Goal: Use online tool/utility: Use online tool/utility

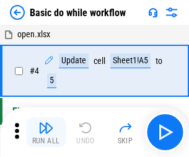
click at [46, 132] on img "button" at bounding box center [45, 127] width 15 height 15
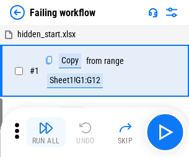
click at [46, 132] on img "button" at bounding box center [45, 127] width 15 height 15
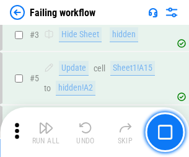
scroll to position [262, 0]
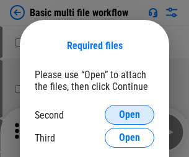
click at [129, 114] on span "Open" at bounding box center [129, 115] width 21 height 10
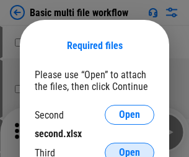
click at [129, 147] on span "Open" at bounding box center [129, 152] width 21 height 10
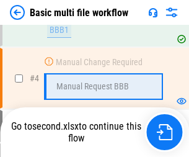
scroll to position [341, 0]
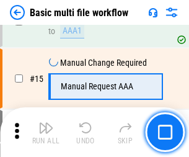
click at [46, 132] on img "button" at bounding box center [45, 127] width 15 height 15
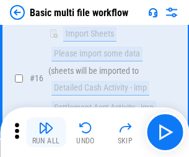
click at [46, 132] on img "button" at bounding box center [45, 127] width 15 height 15
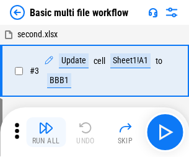
click at [46, 132] on img "button" at bounding box center [45, 127] width 15 height 15
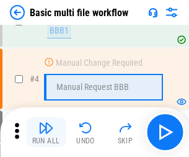
click at [46, 132] on img "button" at bounding box center [45, 127] width 15 height 15
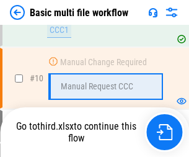
scroll to position [580, 0]
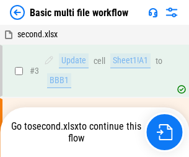
scroll to position [50, 0]
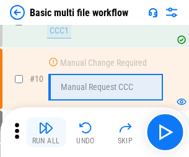
click at [46, 132] on img "button" at bounding box center [45, 127] width 15 height 15
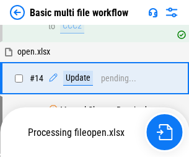
scroll to position [736, 0]
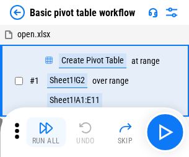
click at [46, 132] on img "button" at bounding box center [45, 127] width 15 height 15
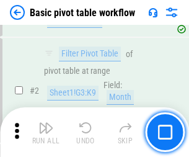
scroll to position [296, 0]
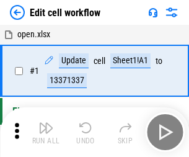
click at [46, 132] on img "button" at bounding box center [45, 127] width 15 height 15
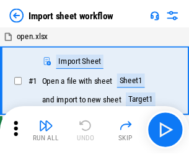
scroll to position [4, 0]
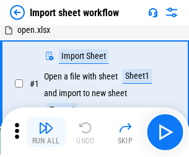
click at [46, 132] on img "button" at bounding box center [45, 127] width 15 height 15
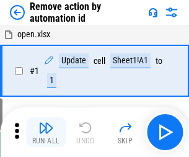
click at [46, 132] on img "button" at bounding box center [45, 127] width 15 height 15
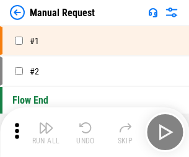
click at [46, 132] on img "button" at bounding box center [45, 127] width 15 height 15
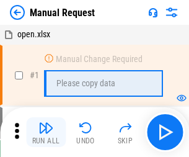
click at [46, 132] on img "button" at bounding box center [45, 127] width 15 height 15
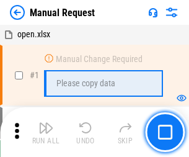
scroll to position [42, 0]
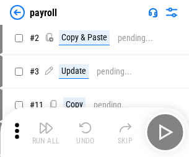
click at [46, 132] on img "button" at bounding box center [45, 127] width 15 height 15
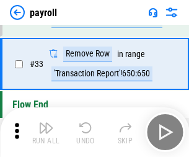
scroll to position [153, 0]
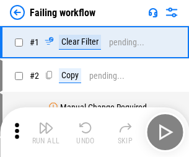
click at [46, 132] on img "button" at bounding box center [45, 127] width 15 height 15
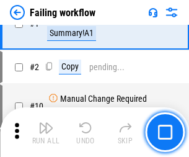
scroll to position [200, 0]
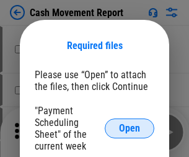
click at [129, 128] on span "Open" at bounding box center [129, 128] width 21 height 10
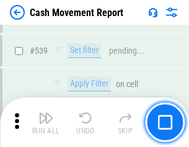
scroll to position [5492, 0]
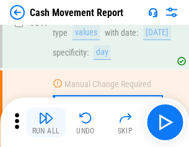
click at [46, 123] on img "button" at bounding box center [45, 118] width 15 height 15
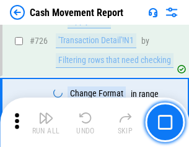
scroll to position [6456, 0]
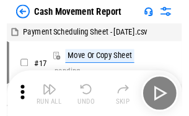
scroll to position [22, 0]
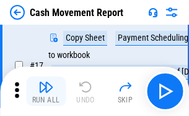
click at [46, 92] on img "button" at bounding box center [45, 87] width 15 height 15
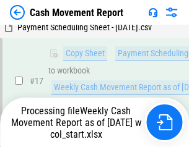
scroll to position [257, 0]
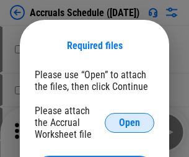
click at [129, 122] on span "Open" at bounding box center [129, 123] width 21 height 10
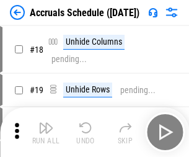
click at [46, 132] on img "button" at bounding box center [45, 127] width 15 height 15
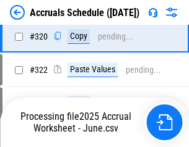
scroll to position [2302, 0]
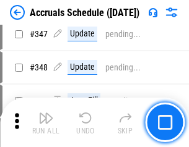
click at [46, 123] on img "button" at bounding box center [45, 118] width 15 height 15
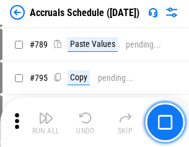
scroll to position [5198, 0]
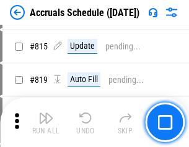
click at [46, 123] on img "button" at bounding box center [45, 118] width 15 height 15
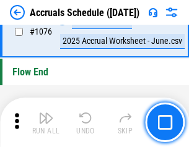
scroll to position [7411, 0]
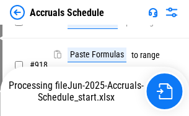
scroll to position [6541, 0]
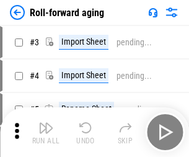
click at [46, 123] on img "button" at bounding box center [45, 127] width 15 height 15
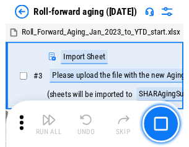
scroll to position [2, 0]
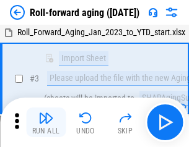
click at [46, 123] on img "button" at bounding box center [45, 118] width 15 height 15
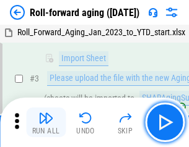
scroll to position [80, 0]
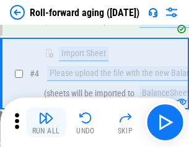
click at [46, 123] on img "button" at bounding box center [45, 118] width 15 height 15
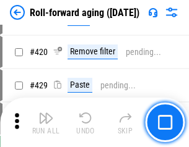
scroll to position [4291, 0]
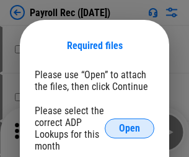
click at [129, 128] on span "Open" at bounding box center [129, 128] width 21 height 10
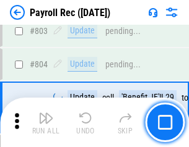
scroll to position [7861, 0]
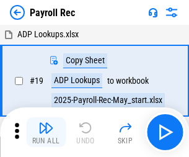
click at [46, 132] on img "button" at bounding box center [45, 127] width 15 height 15
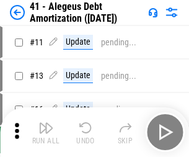
click at [46, 132] on img "button" at bounding box center [45, 127] width 15 height 15
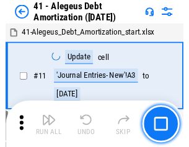
scroll to position [153, 0]
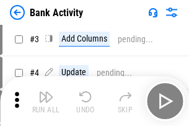
click at [46, 101] on img "button" at bounding box center [45, 96] width 15 height 15
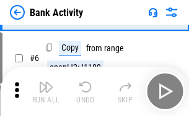
scroll to position [66, 0]
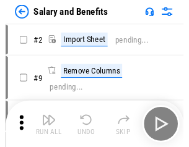
scroll to position [17, 0]
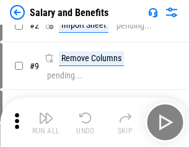
click at [46, 123] on img "button" at bounding box center [45, 118] width 15 height 15
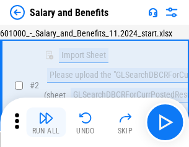
click at [46, 123] on img "button" at bounding box center [45, 118] width 15 height 15
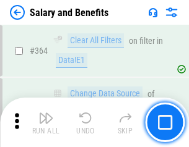
scroll to position [5827, 0]
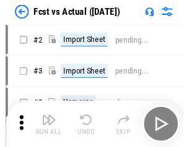
scroll to position [16, 0]
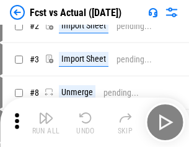
click at [46, 123] on img "button" at bounding box center [45, 118] width 15 height 15
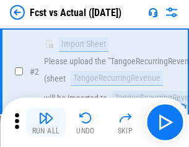
click at [46, 123] on img "button" at bounding box center [45, 118] width 15 height 15
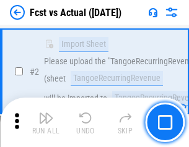
scroll to position [116, 0]
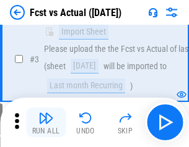
click at [46, 123] on img "button" at bounding box center [45, 118] width 15 height 15
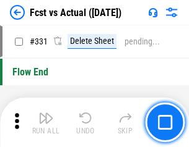
scroll to position [5923, 0]
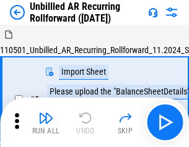
scroll to position [27, 0]
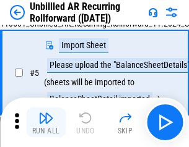
click at [46, 123] on img "button" at bounding box center [45, 118] width 15 height 15
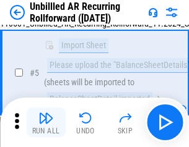
click at [46, 123] on img "button" at bounding box center [45, 118] width 15 height 15
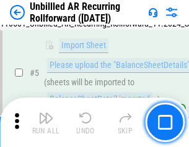
scroll to position [116, 0]
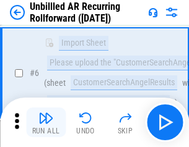
click at [46, 123] on img "button" at bounding box center [45, 118] width 15 height 15
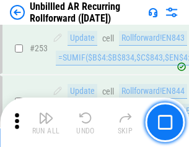
scroll to position [4203, 0]
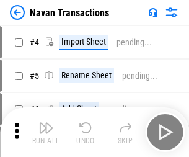
click at [46, 123] on img "button" at bounding box center [45, 127] width 15 height 15
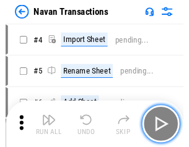
scroll to position [20, 0]
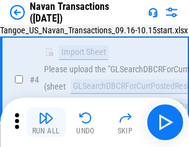
click at [46, 123] on img "button" at bounding box center [45, 118] width 15 height 15
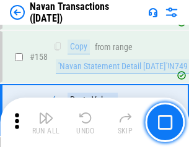
scroll to position [4012, 0]
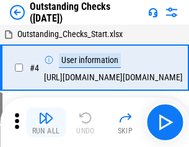
click at [46, 123] on img "button" at bounding box center [45, 118] width 15 height 15
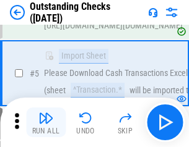
click at [46, 123] on img "button" at bounding box center [45, 118] width 15 height 15
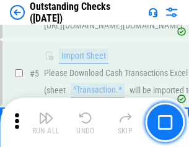
scroll to position [129, 0]
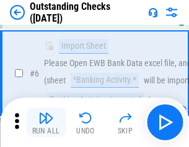
click at [46, 123] on img "button" at bounding box center [45, 118] width 15 height 15
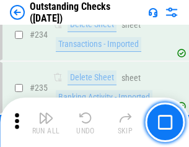
scroll to position [3757, 0]
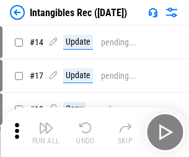
click at [46, 132] on img "button" at bounding box center [45, 127] width 15 height 15
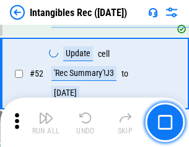
scroll to position [482, 0]
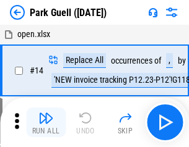
click at [46, 123] on img "button" at bounding box center [45, 118] width 15 height 15
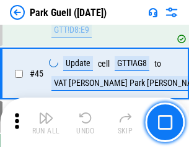
scroll to position [1547, 0]
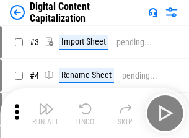
click at [46, 104] on img "button" at bounding box center [45, 108] width 15 height 15
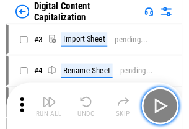
scroll to position [36, 0]
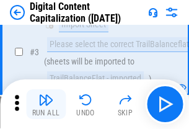
click at [46, 104] on img "button" at bounding box center [45, 99] width 15 height 15
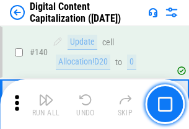
scroll to position [1312, 0]
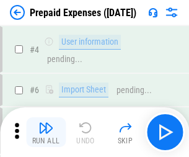
click at [46, 123] on img "button" at bounding box center [45, 127] width 15 height 15
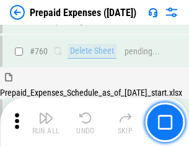
scroll to position [3430, 0]
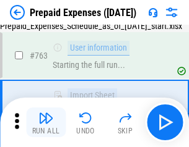
click at [46, 123] on img "button" at bounding box center [45, 118] width 15 height 15
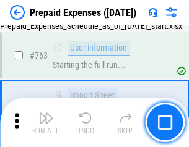
scroll to position [3503, 0]
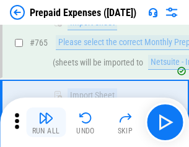
click at [46, 123] on img "button" at bounding box center [45, 118] width 15 height 15
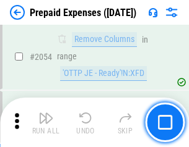
scroll to position [12934, 0]
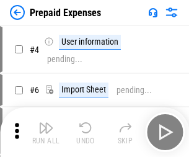
click at [46, 132] on img "button" at bounding box center [45, 127] width 15 height 15
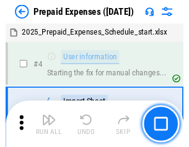
scroll to position [54, 0]
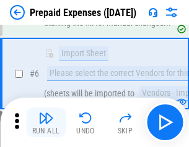
click at [46, 123] on img "button" at bounding box center [45, 118] width 15 height 15
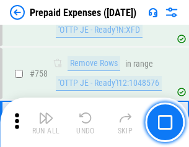
scroll to position [4409, 0]
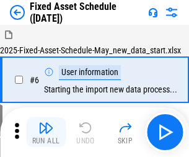
click at [46, 132] on img "button" at bounding box center [45, 127] width 15 height 15
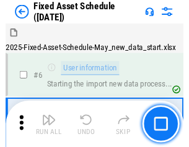
scroll to position [67, 0]
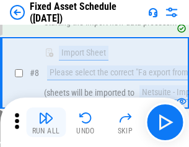
click at [46, 123] on img "button" at bounding box center [45, 118] width 15 height 15
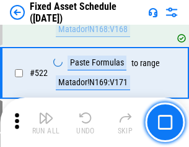
scroll to position [4301, 0]
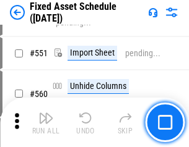
click at [46, 123] on img "button" at bounding box center [45, 118] width 15 height 15
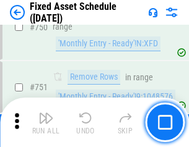
scroll to position [6032, 0]
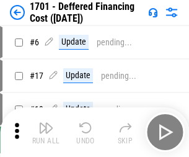
click at [46, 132] on img "button" at bounding box center [45, 127] width 15 height 15
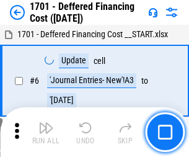
scroll to position [148, 0]
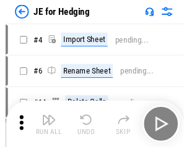
scroll to position [2, 0]
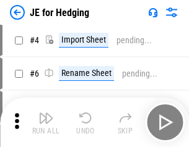
click at [46, 123] on img "button" at bounding box center [45, 118] width 15 height 15
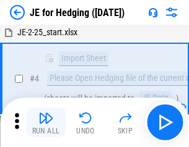
click at [46, 123] on img "button" at bounding box center [45, 118] width 15 height 15
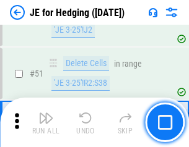
scroll to position [801, 0]
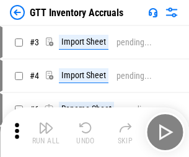
click at [46, 123] on img "button" at bounding box center [45, 127] width 15 height 15
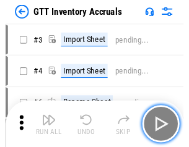
scroll to position [2, 0]
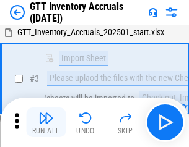
click at [46, 123] on img "button" at bounding box center [45, 118] width 15 height 15
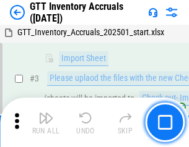
scroll to position [80, 0]
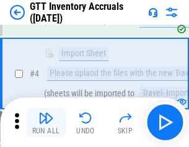
click at [46, 123] on img "button" at bounding box center [45, 118] width 15 height 15
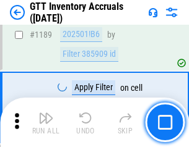
scroll to position [10104, 0]
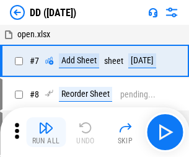
click at [46, 132] on img "button" at bounding box center [45, 127] width 15 height 15
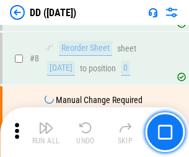
scroll to position [119, 0]
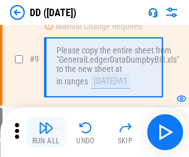
click at [46, 132] on img "button" at bounding box center [45, 127] width 15 height 15
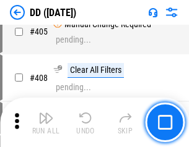
scroll to position [5536, 0]
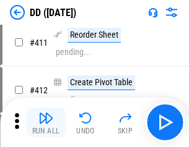
click at [46, 123] on img "button" at bounding box center [45, 118] width 15 height 15
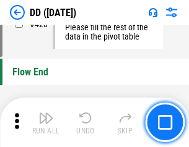
scroll to position [5922, 0]
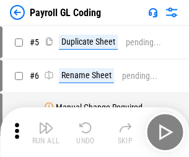
click at [46, 132] on img "button" at bounding box center [45, 127] width 15 height 15
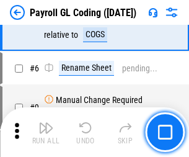
scroll to position [148, 0]
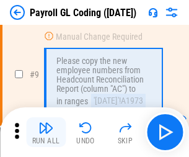
click at [46, 132] on img "button" at bounding box center [45, 127] width 15 height 15
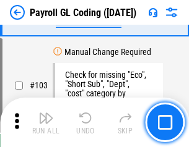
scroll to position [2903, 0]
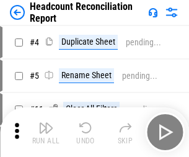
click at [46, 132] on img "button" at bounding box center [45, 127] width 15 height 15
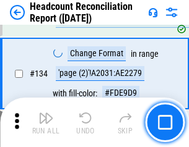
scroll to position [1487, 0]
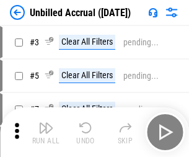
click at [46, 132] on img "button" at bounding box center [45, 127] width 15 height 15
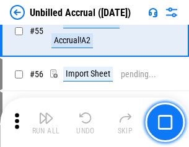
scroll to position [1292, 0]
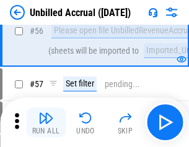
click at [46, 123] on img "button" at bounding box center [45, 118] width 15 height 15
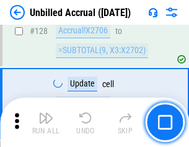
scroll to position [3686, 0]
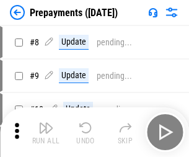
click at [46, 132] on img "button" at bounding box center [45, 127] width 15 height 15
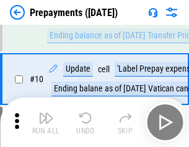
scroll to position [77, 0]
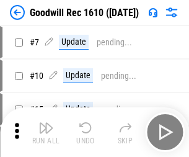
click at [46, 132] on img "button" at bounding box center [45, 127] width 15 height 15
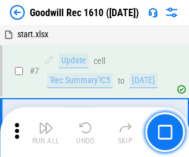
scroll to position [212, 0]
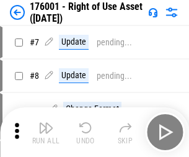
click at [46, 132] on img "button" at bounding box center [45, 127] width 15 height 15
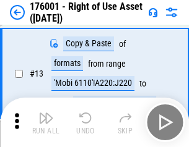
scroll to position [80, 0]
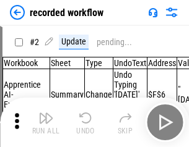
click at [46, 123] on img "button" at bounding box center [45, 118] width 15 height 15
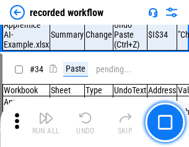
scroll to position [3868, 0]
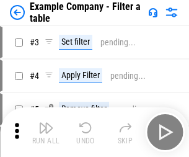
click at [46, 132] on img "button" at bounding box center [45, 127] width 15 height 15
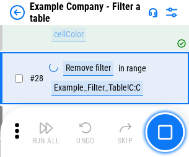
scroll to position [1132, 0]
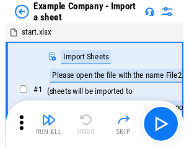
scroll to position [19, 0]
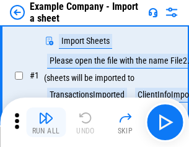
click at [46, 123] on img "button" at bounding box center [45, 118] width 15 height 15
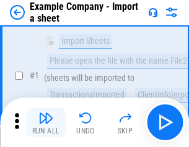
click at [46, 123] on img "button" at bounding box center [45, 118] width 15 height 15
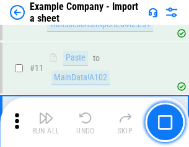
scroll to position [273, 0]
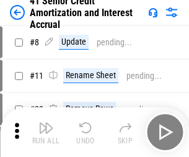
click at [46, 123] on img "button" at bounding box center [45, 127] width 15 height 15
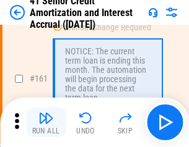
click at [46, 123] on img "button" at bounding box center [45, 118] width 15 height 15
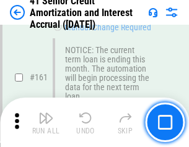
scroll to position [1323, 0]
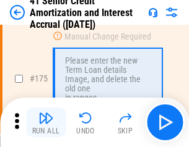
click at [46, 123] on img "button" at bounding box center [45, 118] width 15 height 15
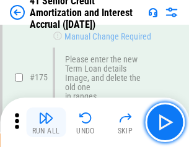
scroll to position [1449, 0]
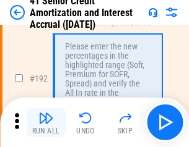
click at [46, 123] on img "button" at bounding box center [45, 118] width 15 height 15
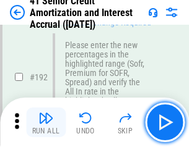
scroll to position [1579, 0]
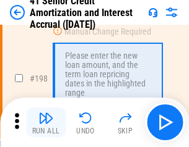
click at [46, 123] on img "button" at bounding box center [45, 118] width 15 height 15
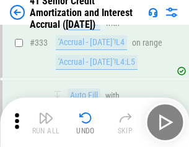
scroll to position [3161, 0]
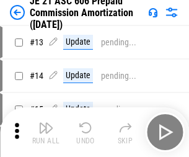
click at [46, 123] on img "button" at bounding box center [45, 127] width 15 height 15
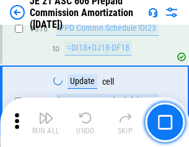
scroll to position [2310, 0]
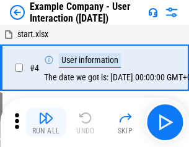
click at [46, 123] on img "button" at bounding box center [45, 118] width 15 height 15
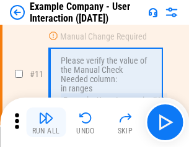
click at [46, 123] on img "button" at bounding box center [45, 118] width 15 height 15
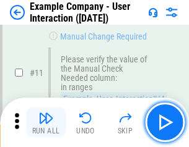
scroll to position [268, 0]
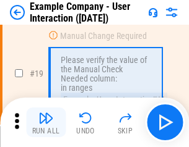
click at [46, 123] on img "button" at bounding box center [45, 118] width 15 height 15
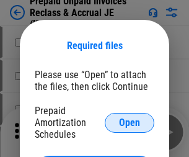
click at [129, 122] on span "Open" at bounding box center [129, 123] width 21 height 10
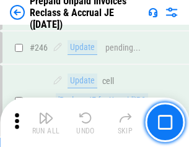
scroll to position [1671, 0]
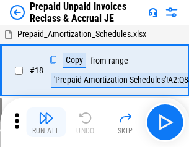
click at [46, 123] on img "button" at bounding box center [45, 118] width 15 height 15
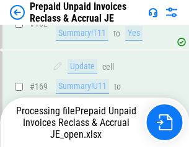
scroll to position [1607, 0]
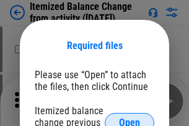
click at [129, 118] on span "Open" at bounding box center [129, 123] width 21 height 10
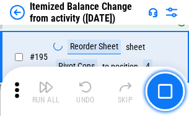
scroll to position [2381, 0]
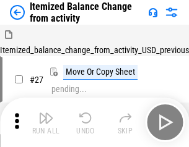
scroll to position [19, 0]
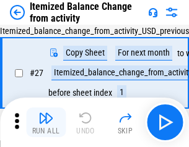
click at [46, 123] on img "button" at bounding box center [45, 118] width 15 height 15
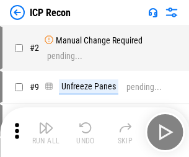
scroll to position [6, 0]
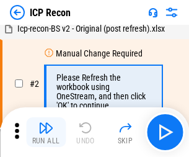
click at [46, 132] on img "button" at bounding box center [45, 127] width 15 height 15
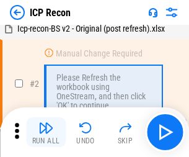
click at [46, 132] on img "button" at bounding box center [45, 127] width 15 height 15
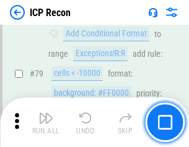
scroll to position [1213, 0]
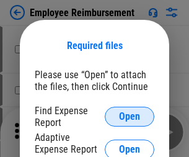
click at [129, 116] on span "Open" at bounding box center [129, 116] width 21 height 10
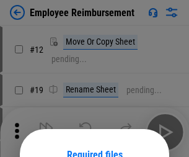
scroll to position [109, 0]
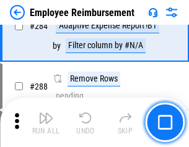
scroll to position [3363, 0]
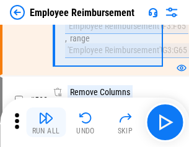
click at [46, 123] on img "button" at bounding box center [45, 118] width 15 height 15
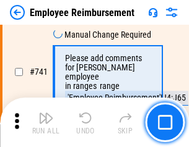
scroll to position [8681, 0]
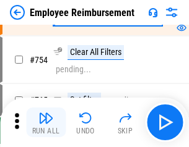
click at [46, 123] on img "button" at bounding box center [45, 118] width 15 height 15
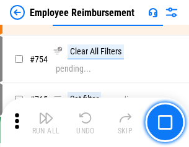
click at [46, 123] on img "button" at bounding box center [45, 118] width 15 height 15
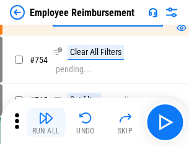
click at [46, 123] on img "button" at bounding box center [45, 118] width 15 height 15
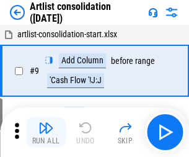
click at [46, 132] on img "button" at bounding box center [45, 127] width 15 height 15
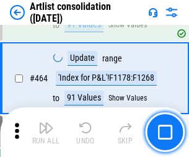
scroll to position [5418, 0]
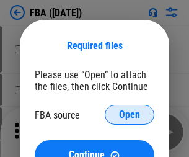
click at [129, 114] on span "Open" at bounding box center [129, 115] width 21 height 10
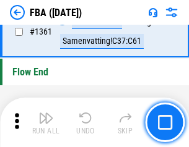
scroll to position [13289, 0]
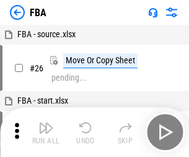
scroll to position [12, 0]
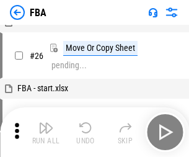
click at [46, 132] on img "button" at bounding box center [45, 127] width 15 height 15
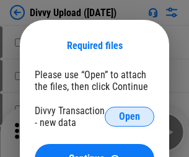
click at [129, 116] on span "Open" at bounding box center [129, 116] width 21 height 10
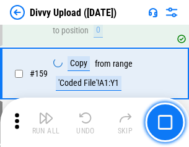
scroll to position [1281, 0]
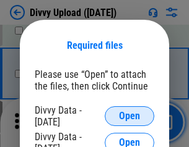
click at [129, 116] on span "Open" at bounding box center [129, 116] width 21 height 10
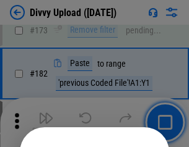
scroll to position [1389, 0]
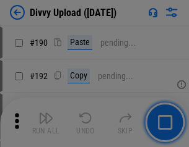
scroll to position [1562, 0]
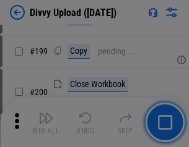
scroll to position [1799, 0]
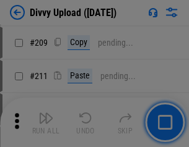
scroll to position [2102, 0]
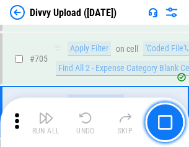
scroll to position [8465, 0]
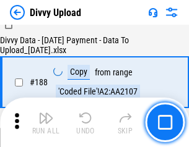
scroll to position [1456, 0]
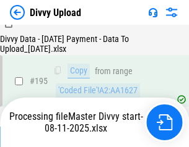
scroll to position [1729, 0]
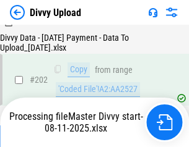
scroll to position [2002, 0]
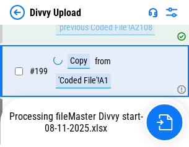
scroll to position [2002, 0]
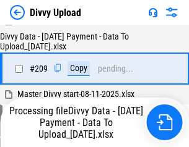
scroll to position [2275, 0]
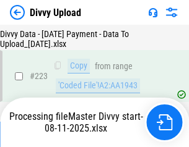
scroll to position [2821, 0]
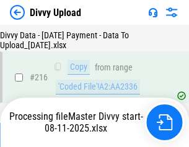
scroll to position [2558, 0]
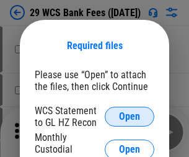
click at [129, 116] on span "Open" at bounding box center [129, 116] width 21 height 10
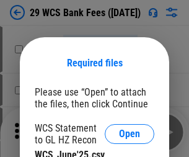
scroll to position [17, 0]
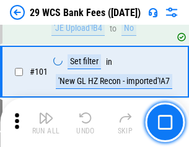
scroll to position [1206, 0]
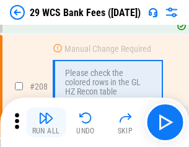
click at [46, 123] on img "button" at bounding box center [45, 118] width 15 height 15
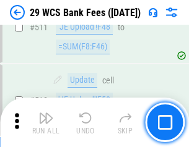
scroll to position [6226, 0]
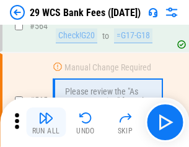
click at [46, 123] on img "button" at bounding box center [45, 118] width 15 height 15
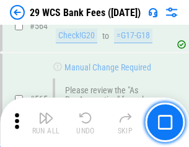
scroll to position [6692, 0]
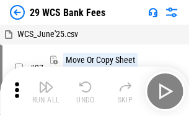
scroll to position [22, 0]
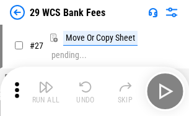
click at [46, 92] on img "button" at bounding box center [45, 87] width 15 height 15
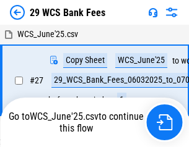
scroll to position [7, 0]
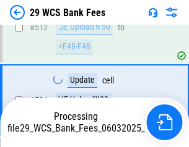
scroll to position [6606, 0]
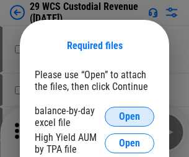
click at [129, 116] on span "Open" at bounding box center [129, 116] width 21 height 10
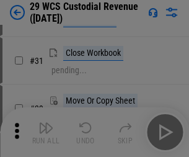
scroll to position [265, 0]
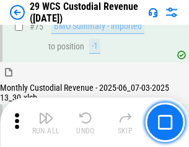
scroll to position [1292, 0]
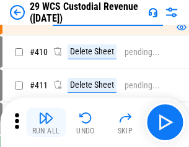
click at [46, 123] on img "button" at bounding box center [45, 118] width 15 height 15
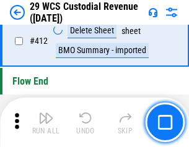
scroll to position [5909, 0]
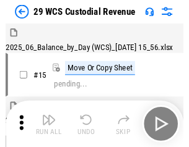
scroll to position [30, 0]
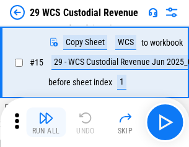
click at [46, 123] on img "button" at bounding box center [45, 118] width 15 height 15
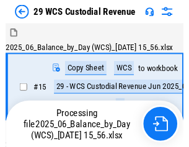
scroll to position [30, 0]
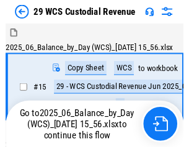
scroll to position [23, 0]
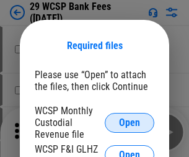
click at [129, 122] on span "Open" at bounding box center [129, 123] width 21 height 10
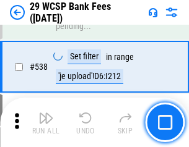
scroll to position [4754, 0]
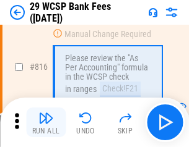
click at [46, 123] on img "button" at bounding box center [45, 118] width 15 height 15
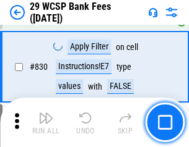
scroll to position [7851, 0]
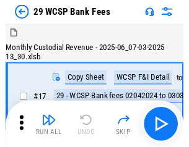
scroll to position [30, 0]
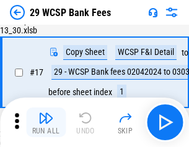
click at [46, 123] on img "button" at bounding box center [45, 118] width 15 height 15
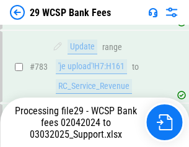
scroll to position [7492, 0]
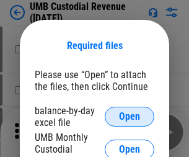
click at [129, 116] on span "Open" at bounding box center [129, 116] width 21 height 10
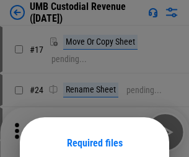
scroll to position [97, 0]
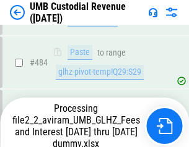
scroll to position [4773, 0]
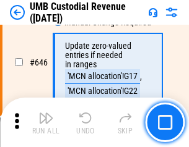
click at [46, 123] on img "button" at bounding box center [45, 118] width 15 height 15
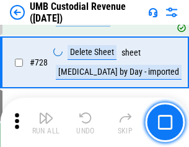
scroll to position [7633, 0]
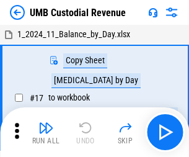
scroll to position [9, 0]
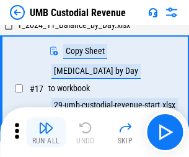
click at [46, 132] on img "button" at bounding box center [45, 127] width 15 height 15
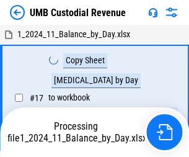
scroll to position [9, 0]
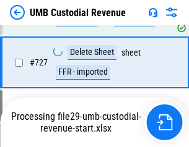
scroll to position [7605, 0]
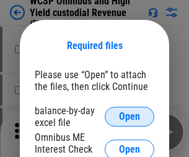
click at [129, 116] on span "Open" at bounding box center [129, 116] width 21 height 10
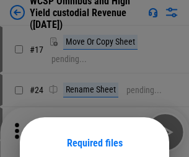
scroll to position [97, 0]
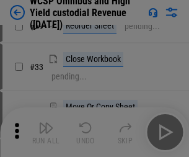
scroll to position [283, 0]
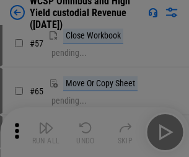
scroll to position [540, 0]
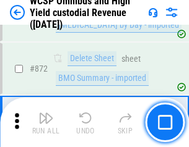
scroll to position [10472, 0]
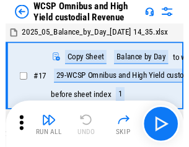
scroll to position [7, 0]
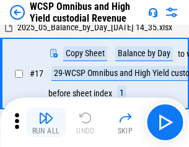
click at [46, 123] on img "button" at bounding box center [45, 118] width 15 height 15
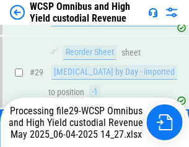
scroll to position [257, 0]
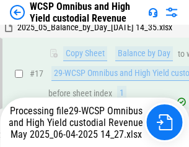
scroll to position [257, 0]
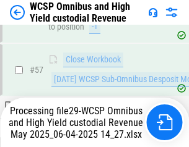
scroll to position [1270, 0]
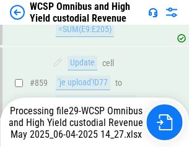
scroll to position [10337, 0]
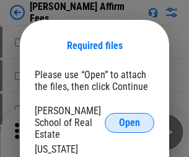
click at [129, 118] on span "Open" at bounding box center [129, 123] width 21 height 10
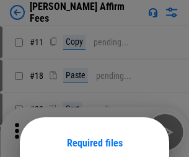
scroll to position [97, 0]
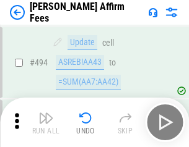
scroll to position [3365, 0]
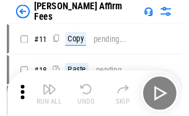
scroll to position [12, 0]
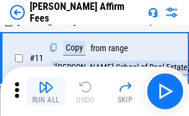
click at [46, 92] on img "button" at bounding box center [45, 87] width 15 height 15
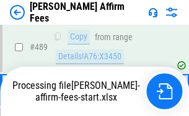
scroll to position [3245, 0]
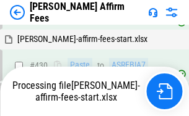
scroll to position [2755, 0]
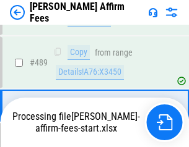
scroll to position [3230, 0]
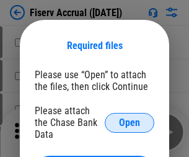
click at [129, 118] on span "Open" at bounding box center [129, 123] width 21 height 10
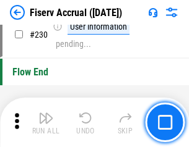
scroll to position [3921, 0]
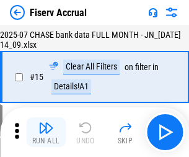
click at [46, 132] on img "button" at bounding box center [45, 127] width 15 height 15
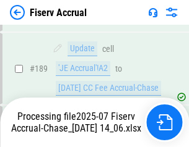
scroll to position [3253, 0]
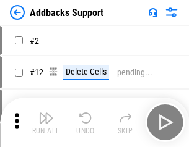
click at [46, 123] on img "button" at bounding box center [45, 118] width 15 height 15
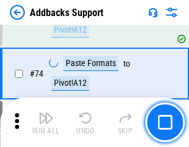
scroll to position [901, 0]
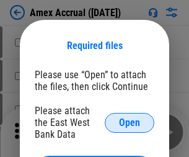
click at [129, 122] on span "Open" at bounding box center [129, 123] width 21 height 10
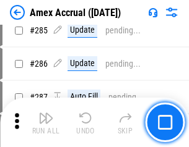
scroll to position [3388, 0]
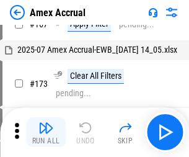
click at [46, 132] on img "button" at bounding box center [45, 127] width 15 height 15
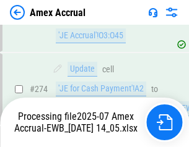
scroll to position [3688, 0]
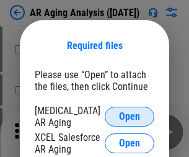
click at [129, 114] on span "Open" at bounding box center [129, 116] width 21 height 10
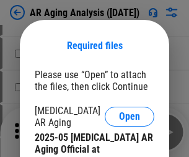
scroll to position [372, 0]
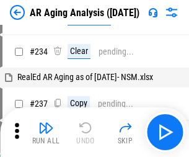
scroll to position [12, 0]
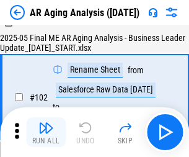
click at [46, 132] on img "button" at bounding box center [45, 127] width 15 height 15
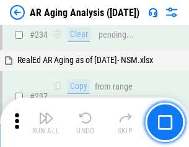
scroll to position [1918, 0]
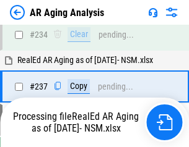
scroll to position [1904, 0]
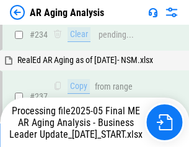
scroll to position [1904, 0]
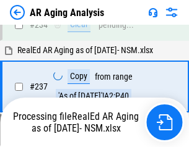
scroll to position [1904, 0]
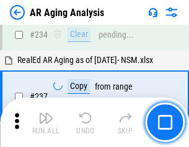
scroll to position [1904, 0]
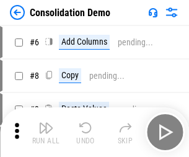
click at [46, 132] on img "button" at bounding box center [45, 127] width 15 height 15
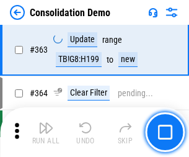
scroll to position [4147, 0]
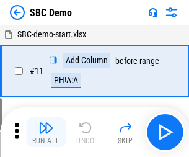
click at [46, 132] on img "button" at bounding box center [45, 127] width 15 height 15
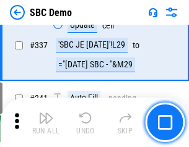
scroll to position [3255, 0]
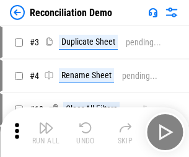
click at [46, 132] on img "button" at bounding box center [45, 127] width 15 height 15
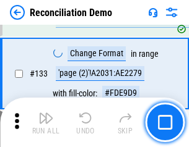
scroll to position [1469, 0]
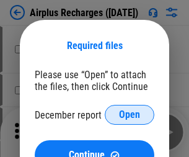
click at [129, 114] on span "Open" at bounding box center [129, 115] width 21 height 10
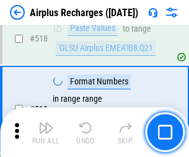
scroll to position [5325, 0]
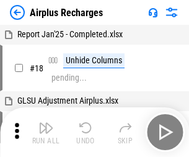
click at [46, 132] on img "button" at bounding box center [45, 127] width 15 height 15
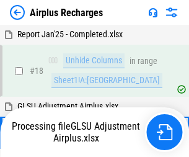
scroll to position [54, 0]
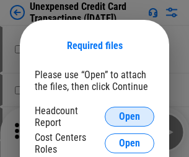
click at [129, 116] on span "Open" at bounding box center [129, 116] width 21 height 10
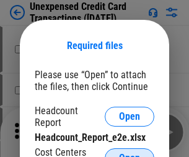
click at [129, 153] on span "Open" at bounding box center [129, 158] width 21 height 10
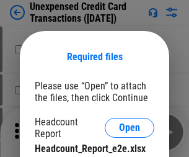
scroll to position [11, 0]
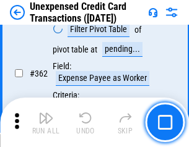
scroll to position [3182, 0]
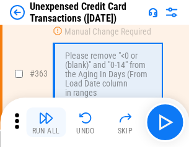
click at [46, 123] on img "button" at bounding box center [45, 118] width 15 height 15
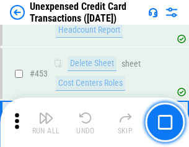
scroll to position [4220, 0]
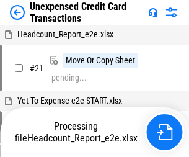
scroll to position [19, 0]
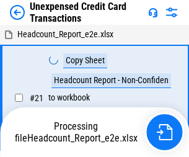
scroll to position [19, 0]
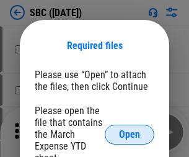
click at [129, 134] on span "Open" at bounding box center [129, 134] width 21 height 10
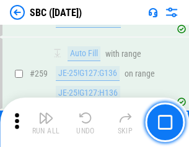
scroll to position [2418, 0]
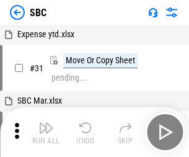
scroll to position [12, 0]
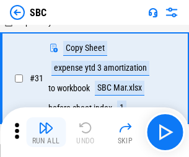
click at [46, 132] on img "button" at bounding box center [45, 127] width 15 height 15
